Goal: Transaction & Acquisition: Purchase product/service

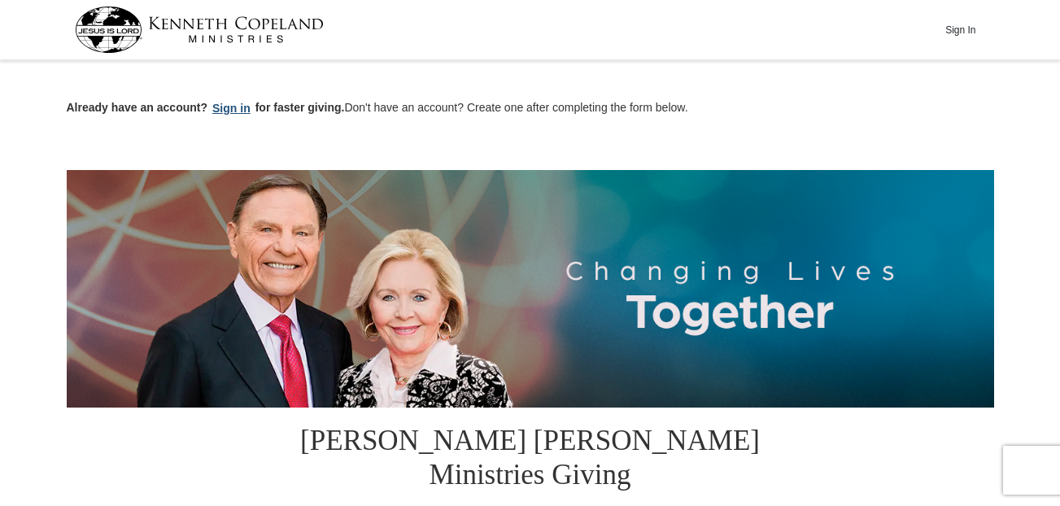
click at [233, 107] on button "Sign in" at bounding box center [231, 108] width 48 height 19
click at [104, 19] on img at bounding box center [199, 30] width 249 height 46
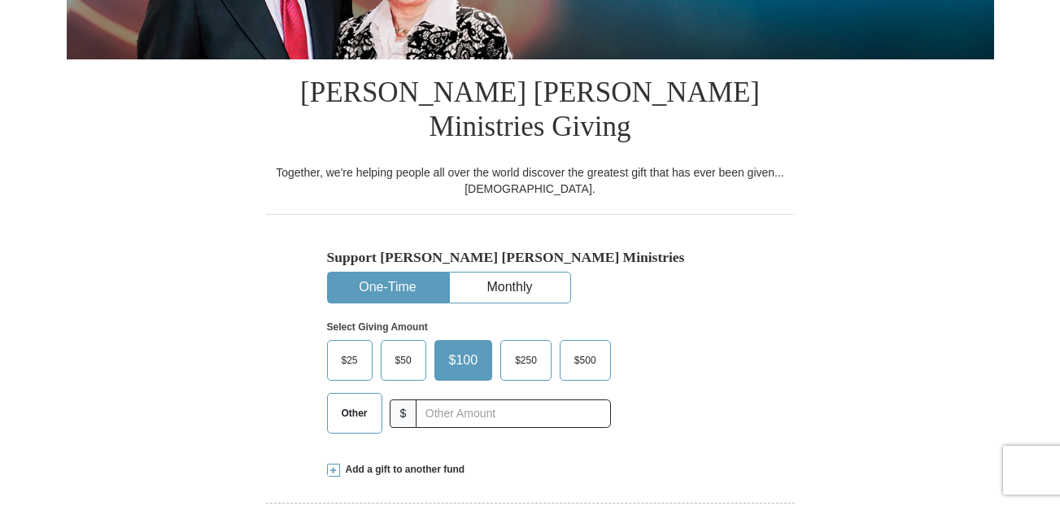
scroll to position [407, 0]
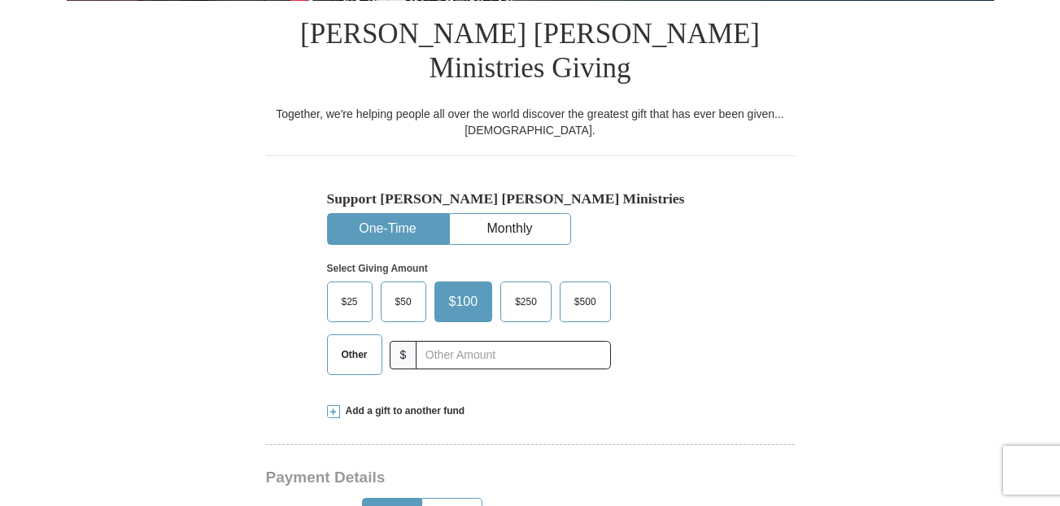
click at [347, 290] on span "$25" at bounding box center [349, 302] width 33 height 24
click at [0, 0] on input "$25" at bounding box center [0, 0] width 0 height 0
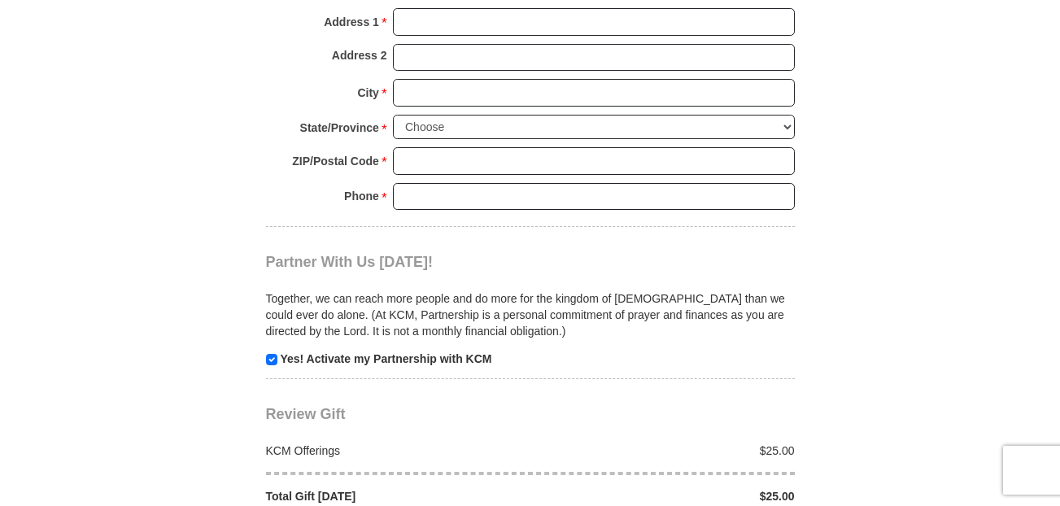
scroll to position [1464, 0]
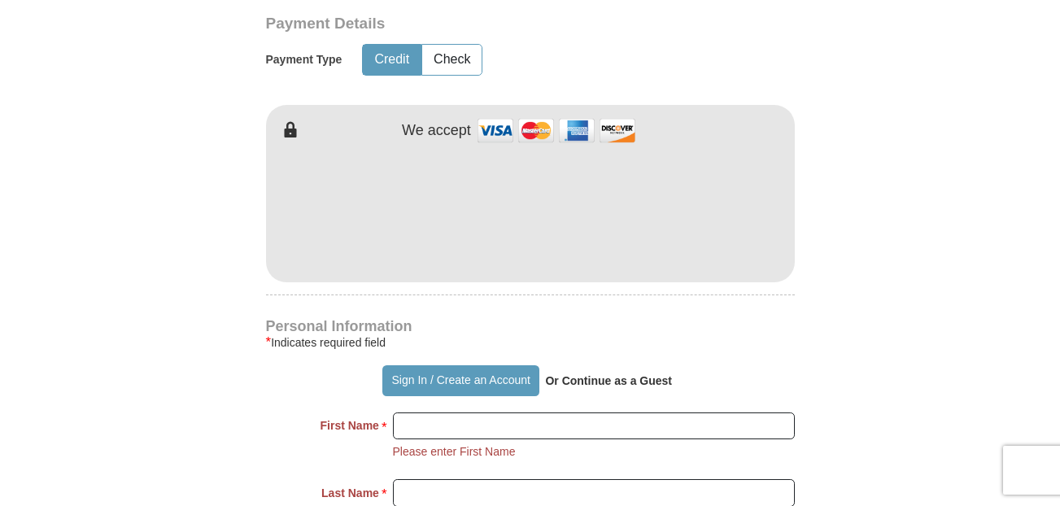
scroll to position [900, 0]
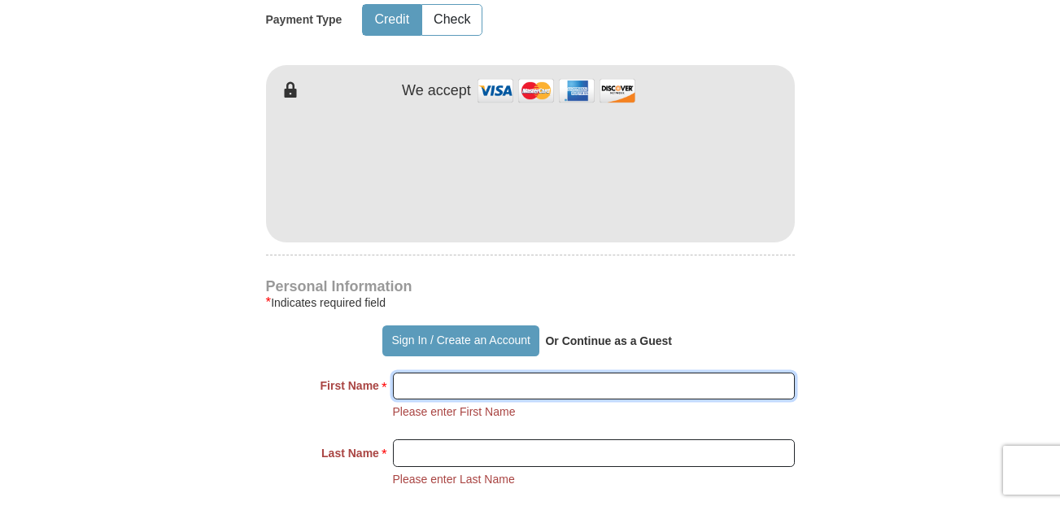
click at [443, 373] on input "First Name *" at bounding box center [594, 387] width 402 height 28
type input "DAVE"
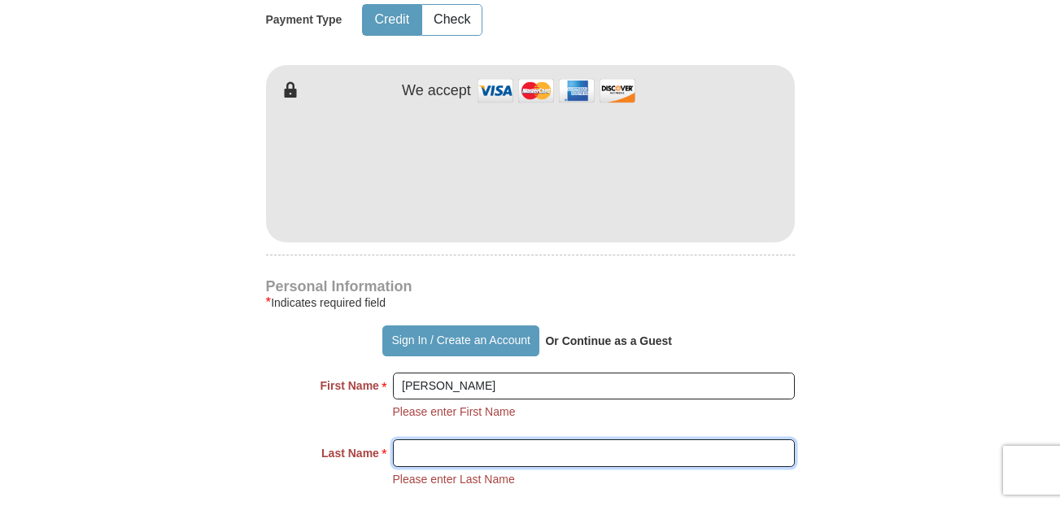
type input "BLAY"
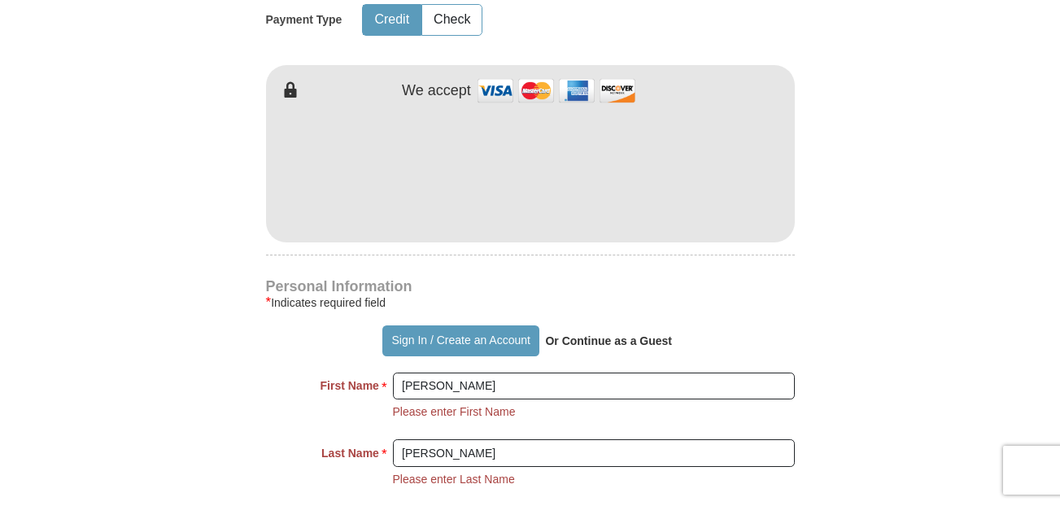
type input "firstchoice5050@yahoo.com"
type input "900 N WOODLAND AVE APT 315"
type input "CLYDE"
select select "OH"
type input "43410"
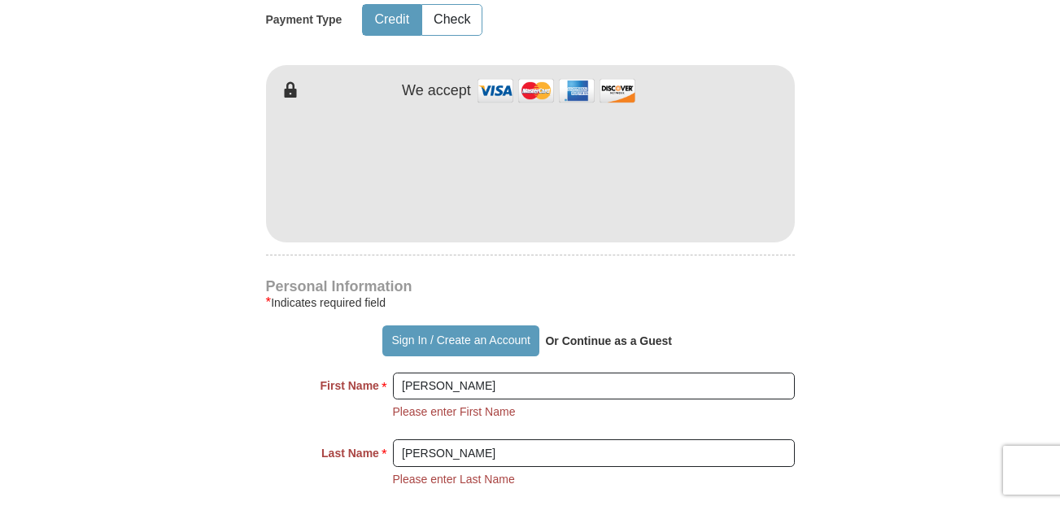
type input "4199515674"
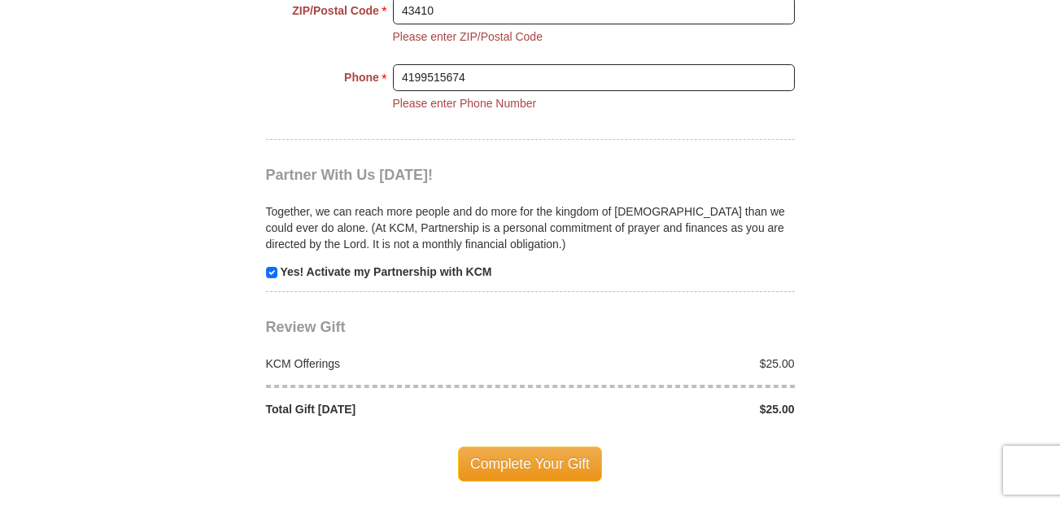
scroll to position [1795, 0]
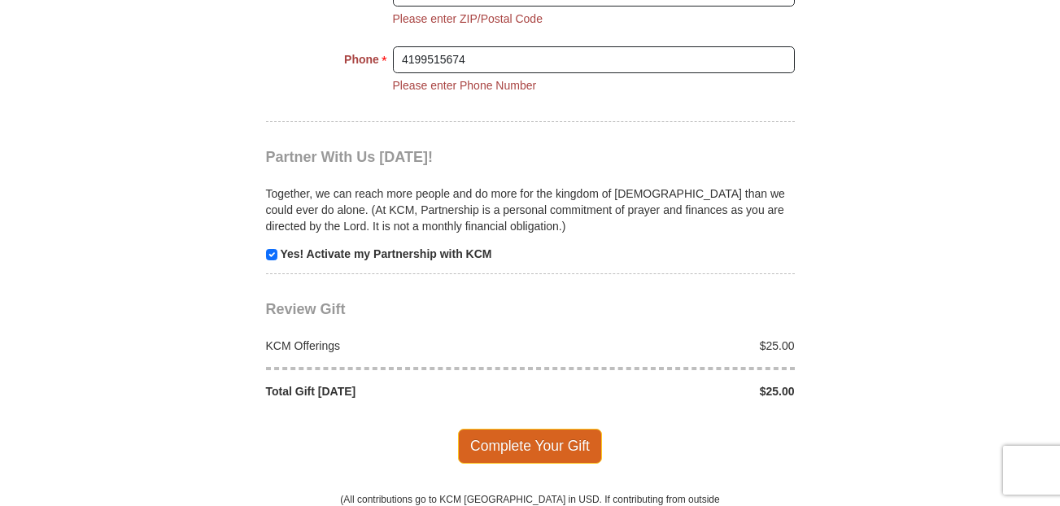
click at [499, 429] on span "Complete Your Gift" at bounding box center [530, 446] width 144 height 34
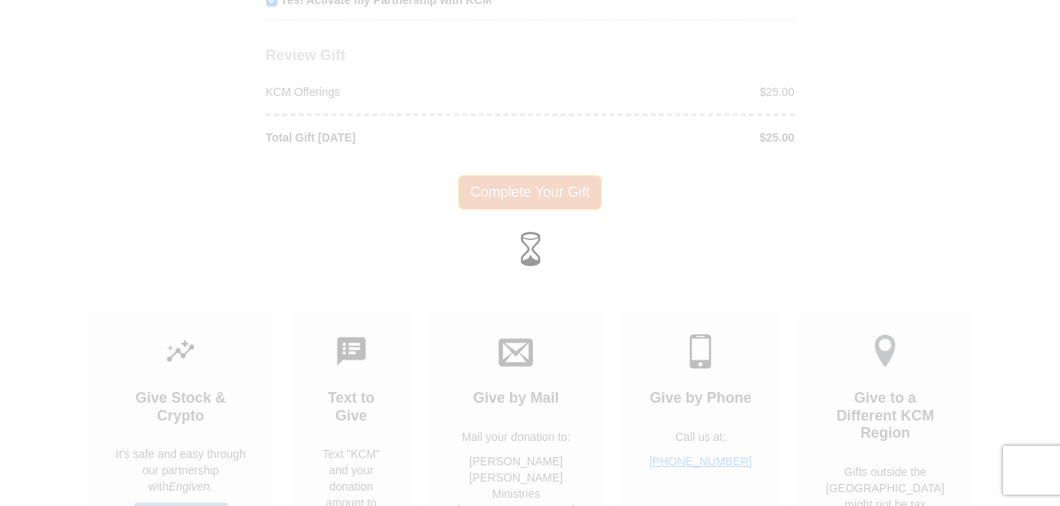
scroll to position [1605, 0]
